Goal: Information Seeking & Learning: Learn about a topic

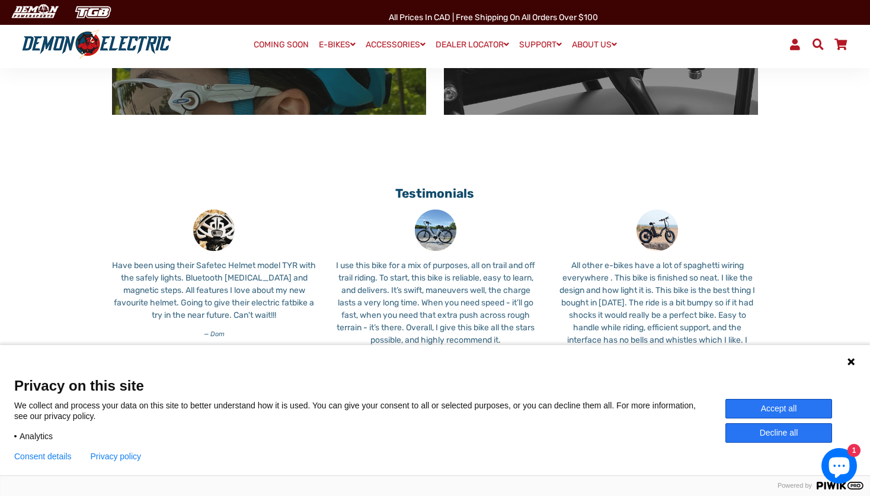
scroll to position [915, 0]
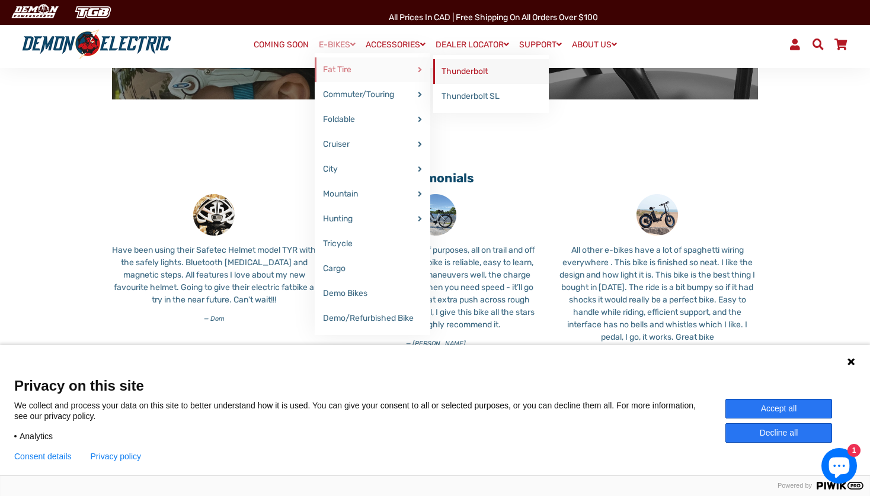
click at [441, 71] on link "Thunderbolt" at bounding box center [490, 71] width 115 height 25
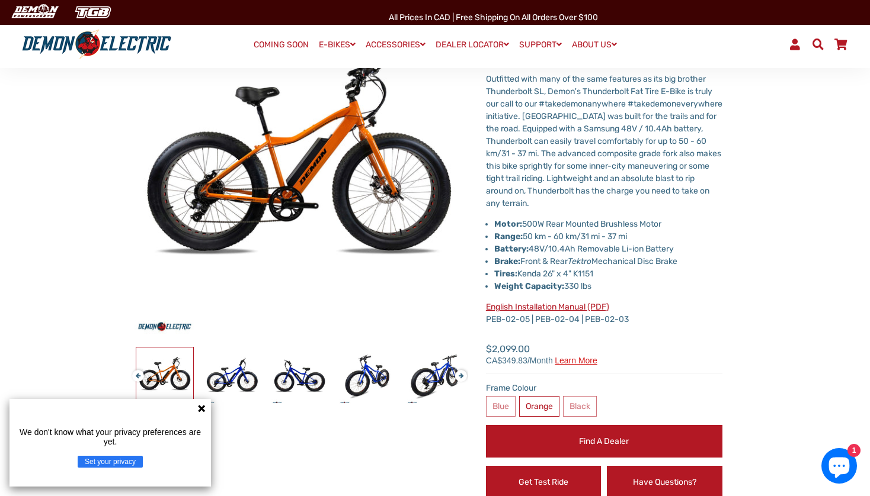
scroll to position [99, 0]
